Goal: Check status: Check status

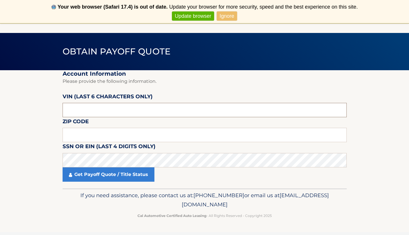
scroll to position [23, 0]
click at [89, 110] on input "text" at bounding box center [205, 110] width 284 height 14
paste input "185975"
type input "185975"
click at [79, 133] on input "text" at bounding box center [205, 135] width 284 height 14
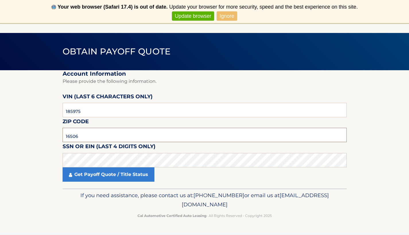
type input "16506"
click at [0, 142] on section "Account Information Please provide the following information. [PERSON_NAME] (la…" at bounding box center [204, 129] width 409 height 119
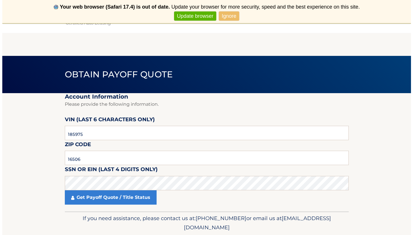
scroll to position [0, 0]
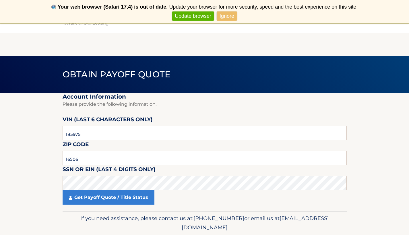
click at [228, 15] on link "Ignore" at bounding box center [227, 15] width 20 height 9
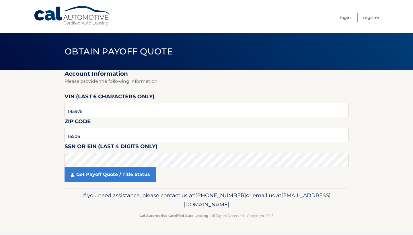
click at [198, 20] on link "Never show again" at bounding box center [206, 15] width 47 height 9
paste input "185975"
type input "185975"
type input "16506"
click at [32, 147] on section "Account Information Please provide the following information. [PERSON_NAME] (la…" at bounding box center [206, 129] width 413 height 119
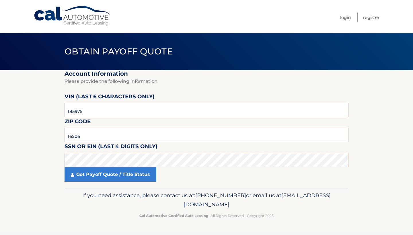
click at [106, 152] on label "SSN or EIN (last 4 digits only)" at bounding box center [111, 147] width 93 height 11
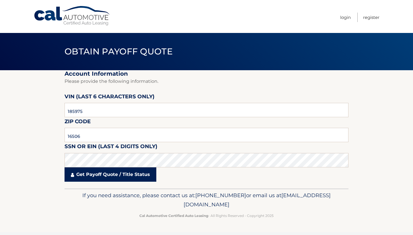
click at [103, 176] on link "Get Payoff Quote / Title Status" at bounding box center [111, 175] width 92 height 14
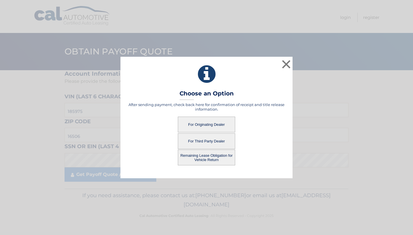
click at [216, 125] on button "For Originating Dealer" at bounding box center [206, 125] width 57 height 16
click at [210, 125] on button "For Originating Dealer" at bounding box center [206, 125] width 57 height 16
